Goal: Navigation & Orientation: Find specific page/section

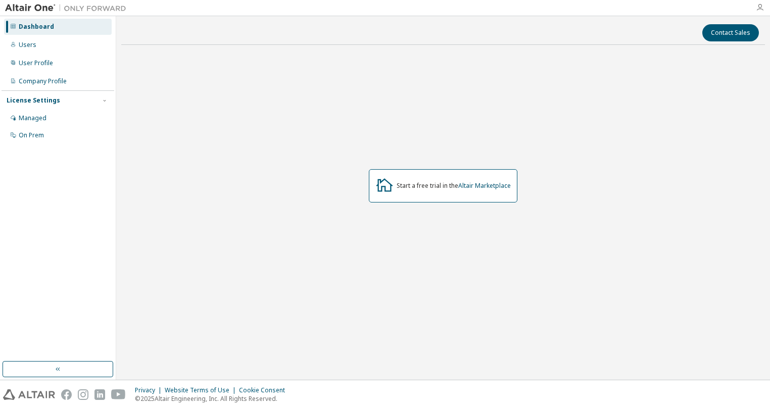
click at [761, 8] on icon "button" at bounding box center [760, 8] width 8 height 8
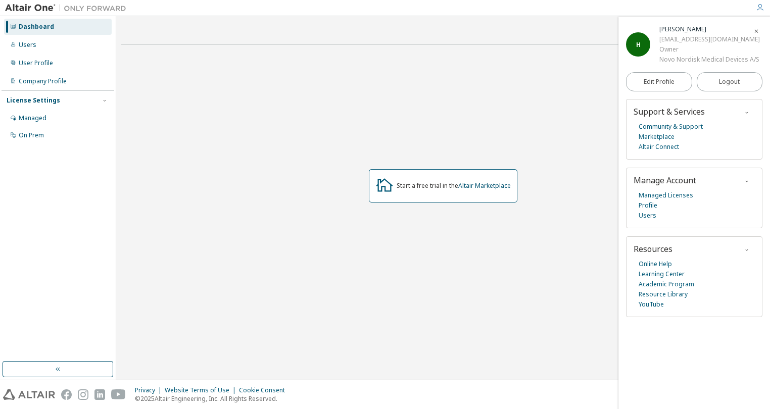
click at [601, 13] on div at bounding box center [440, 8] width 619 height 16
click at [754, 28] on icon "button" at bounding box center [757, 31] width 6 height 6
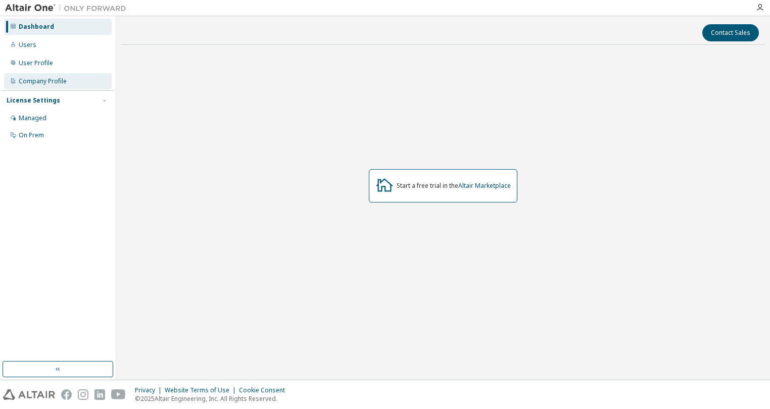
click at [35, 79] on div "Company Profile" at bounding box center [43, 81] width 48 height 8
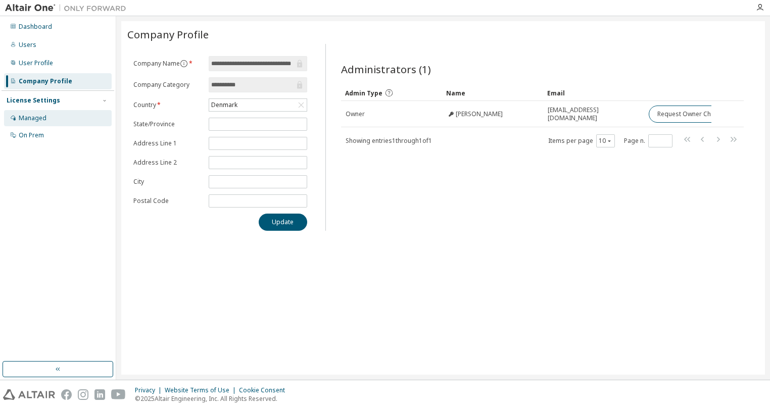
click at [27, 120] on div "Managed" at bounding box center [33, 118] width 28 height 8
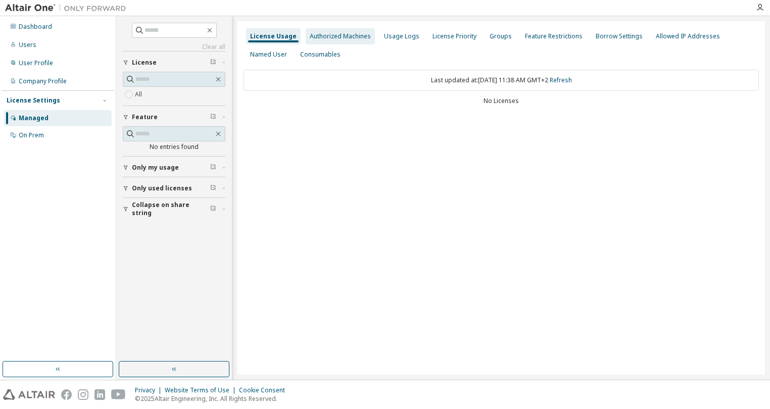
click at [329, 34] on div "Authorized Machines" at bounding box center [340, 36] width 61 height 8
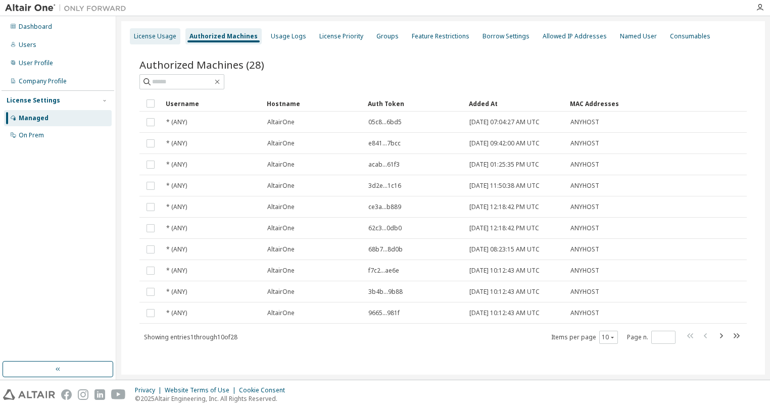
click at [150, 36] on div "License Usage" at bounding box center [155, 36] width 42 height 8
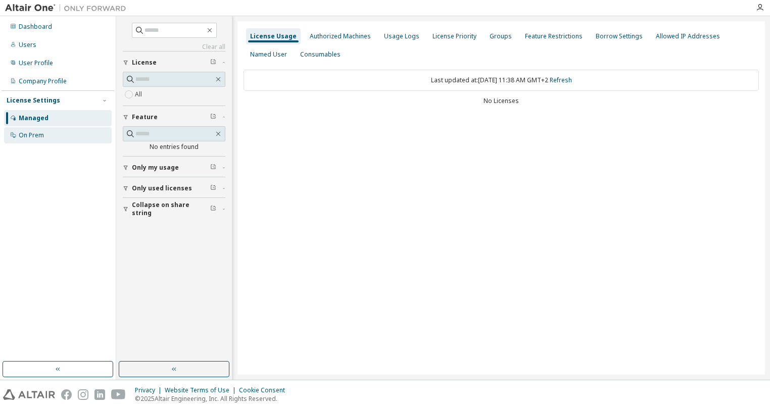
click at [41, 140] on div "On Prem" at bounding box center [58, 135] width 108 height 16
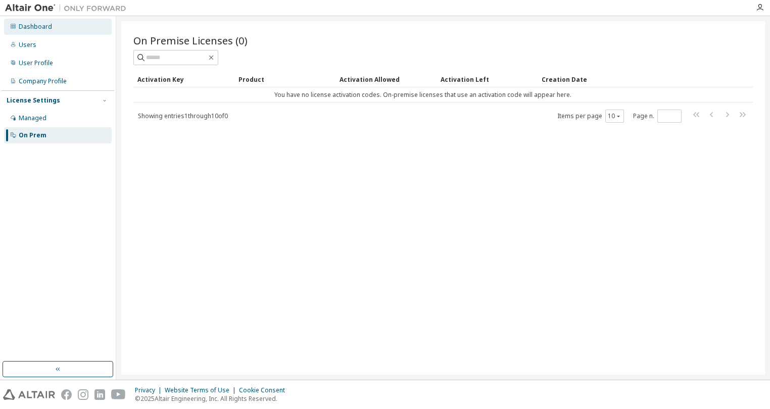
click at [24, 27] on div "Dashboard" at bounding box center [35, 27] width 33 height 8
